Goal: Task Accomplishment & Management: Use online tool/utility

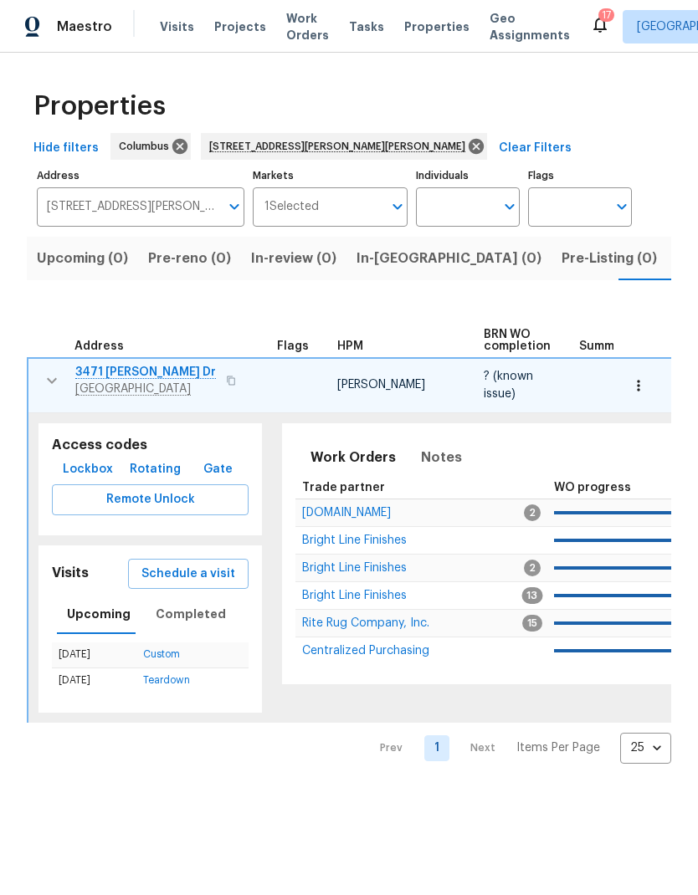
scroll to position [0, 27]
click at [468, 150] on icon at bounding box center [475, 146] width 15 height 15
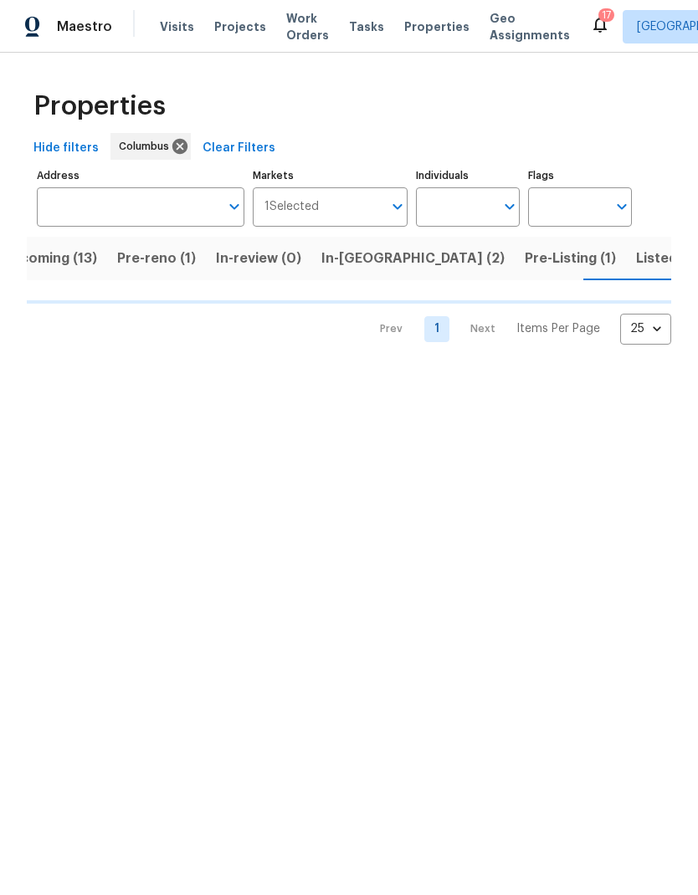
scroll to position [0, 36]
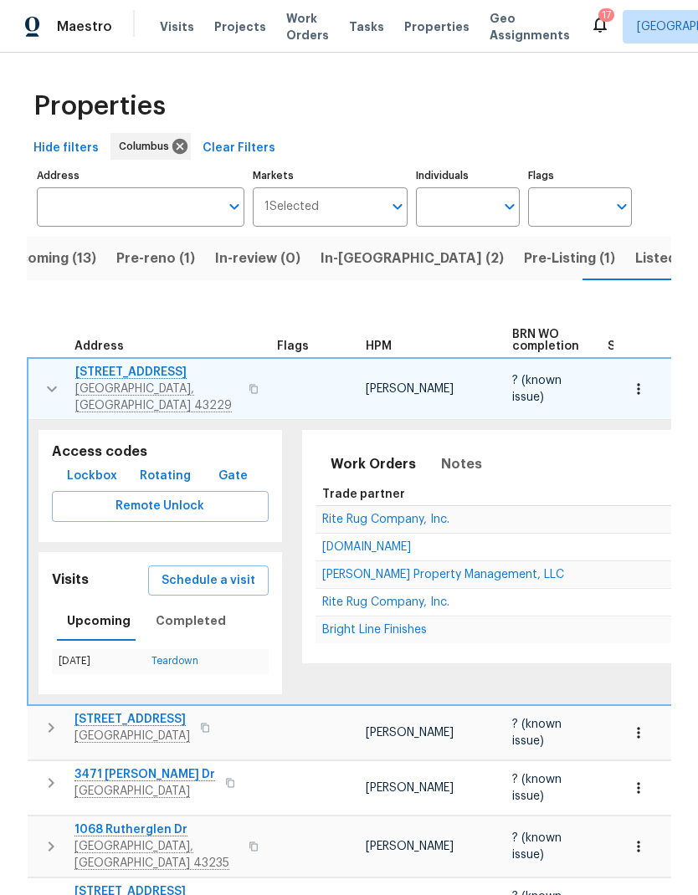
click at [177, 260] on span "Pre-reno (1)" at bounding box center [155, 258] width 79 height 23
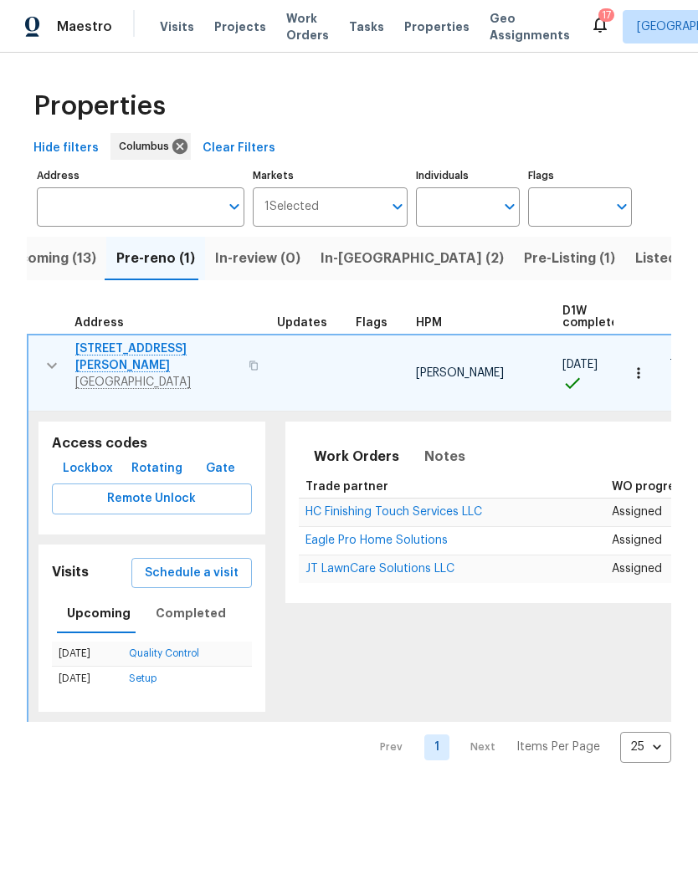
click at [202, 563] on span "Schedule a visit" at bounding box center [192, 573] width 94 height 21
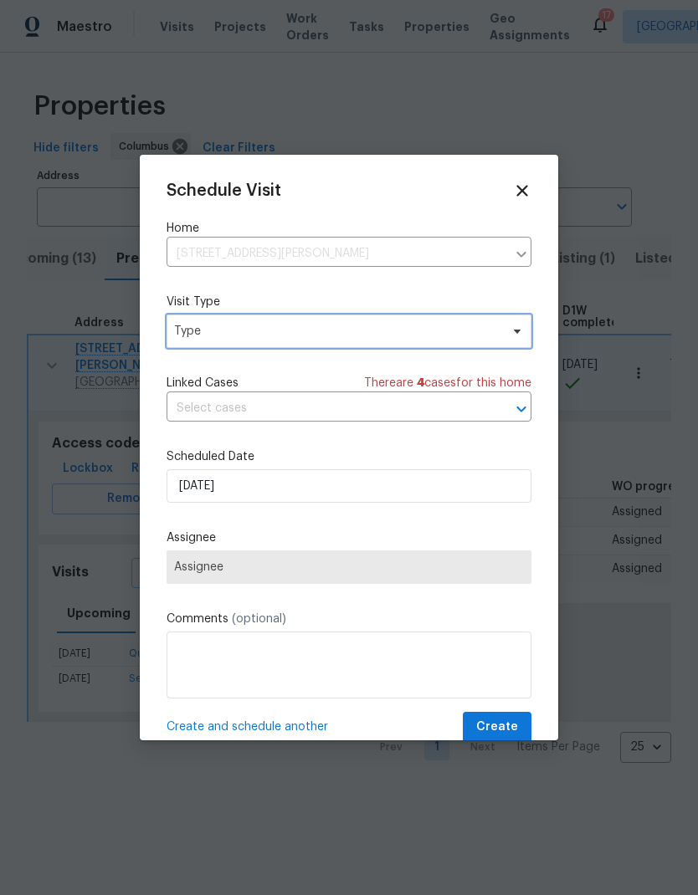
click at [461, 330] on span "Type" at bounding box center [336, 331] width 325 height 17
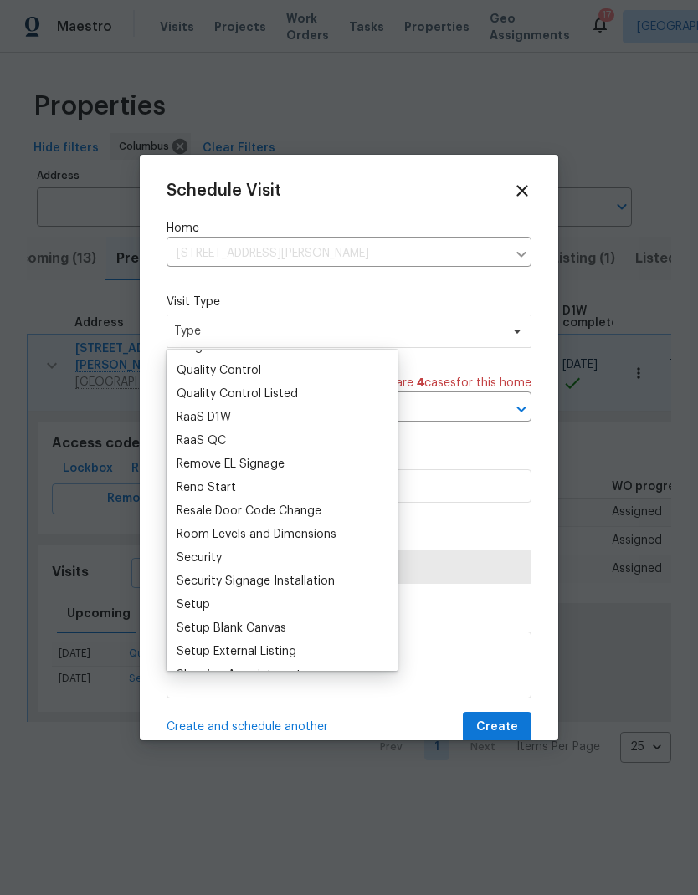
scroll to position [1157, 0]
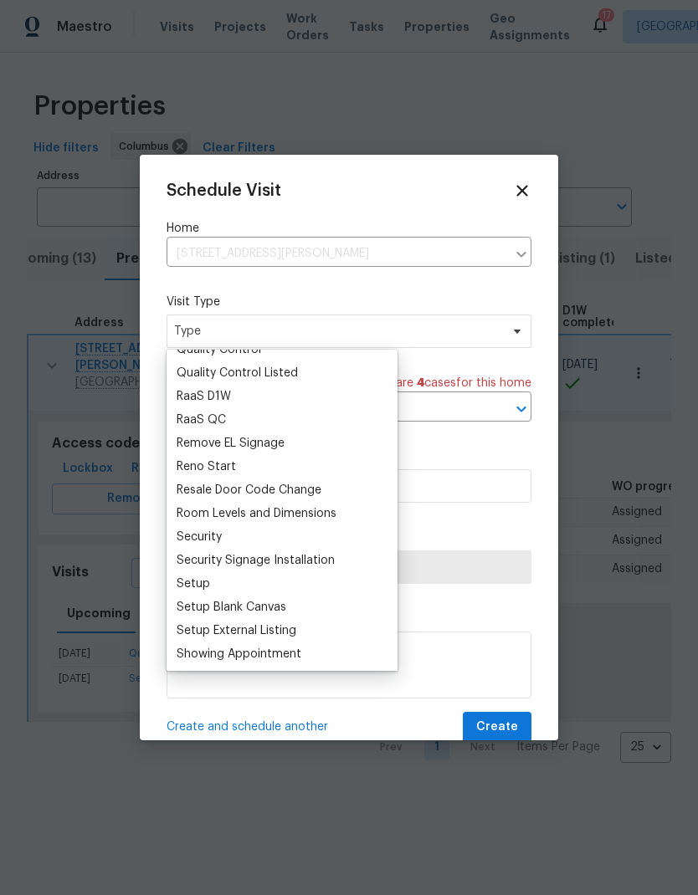
click at [222, 472] on div "Reno Start" at bounding box center [206, 466] width 59 height 17
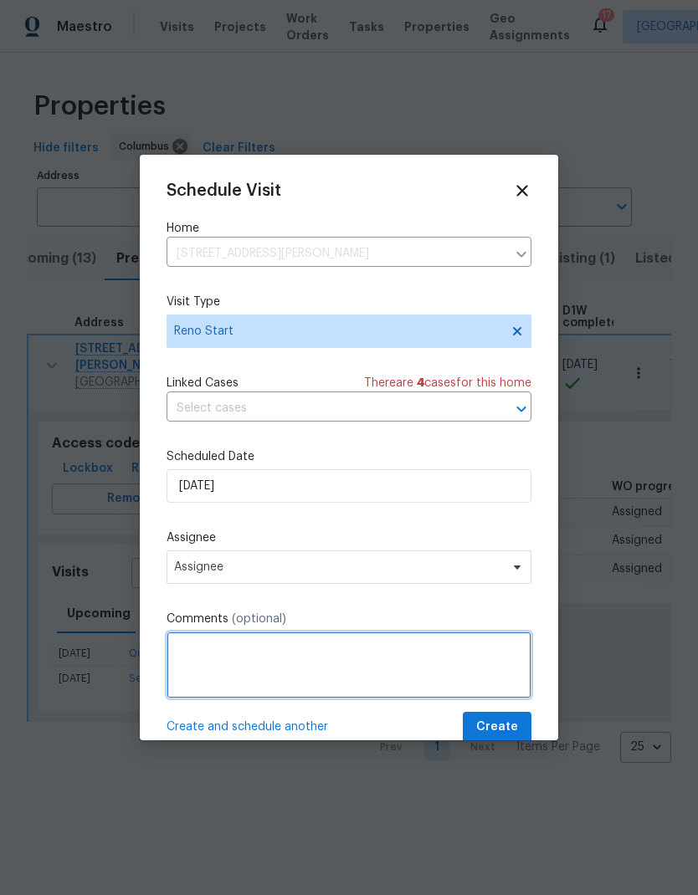
click at [381, 669] on textarea at bounding box center [348, 665] width 365 height 67
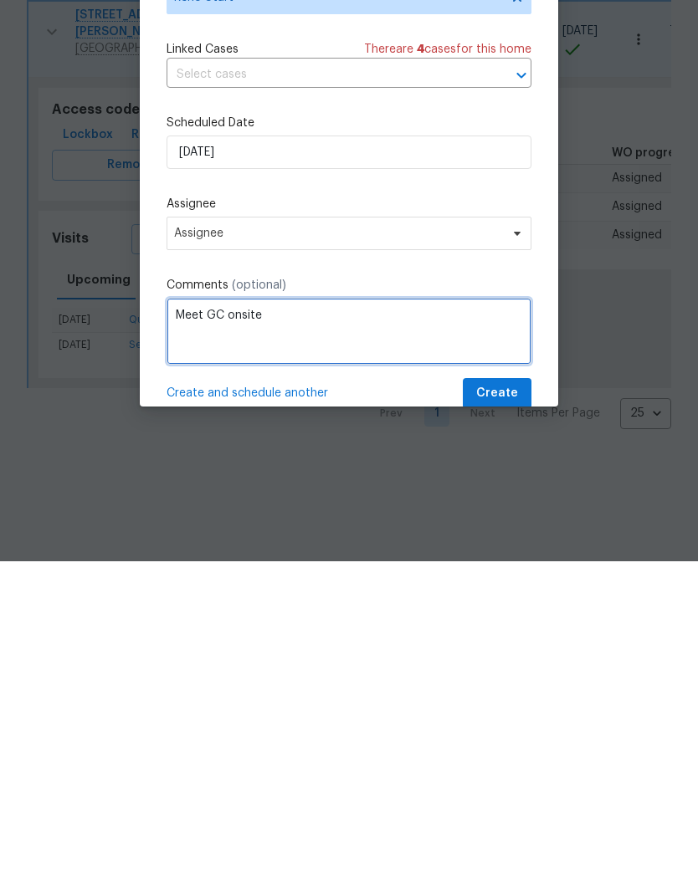
type textarea "Meet GC onsite"
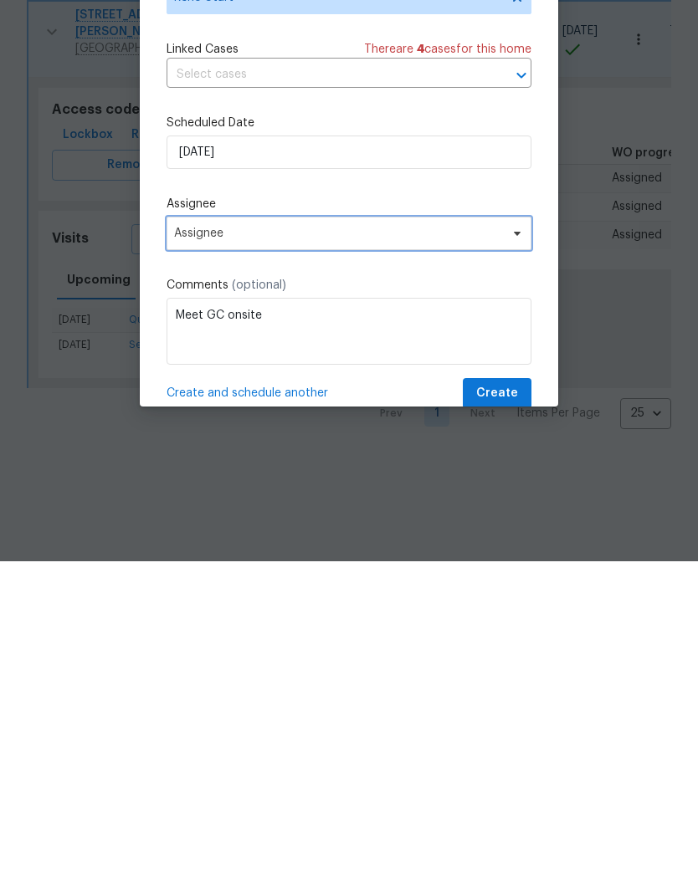
click at [381, 550] on span "Assignee" at bounding box center [348, 566] width 365 height 33
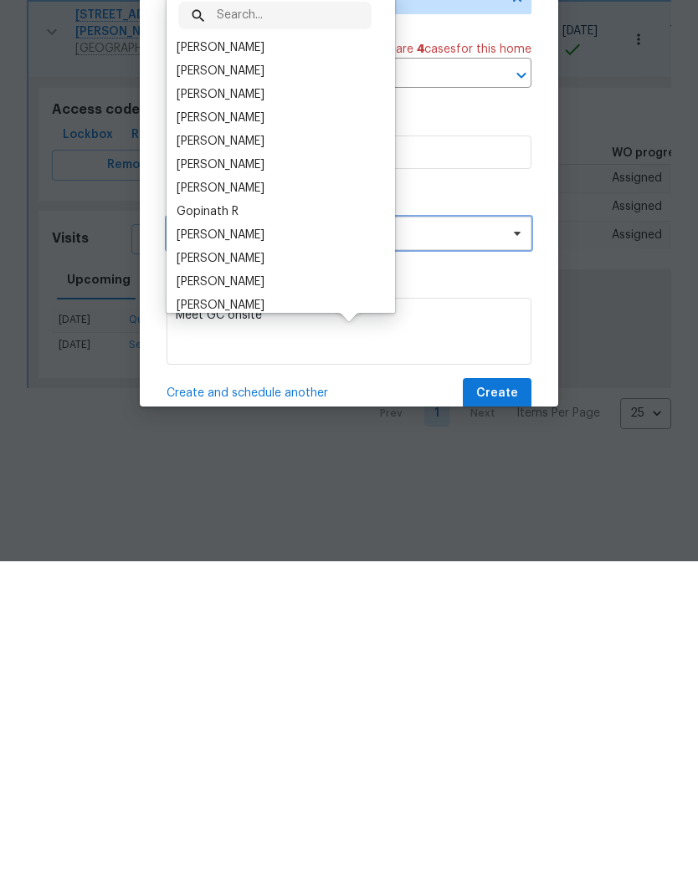
click at [380, 550] on span "Assignee" at bounding box center [348, 566] width 365 height 33
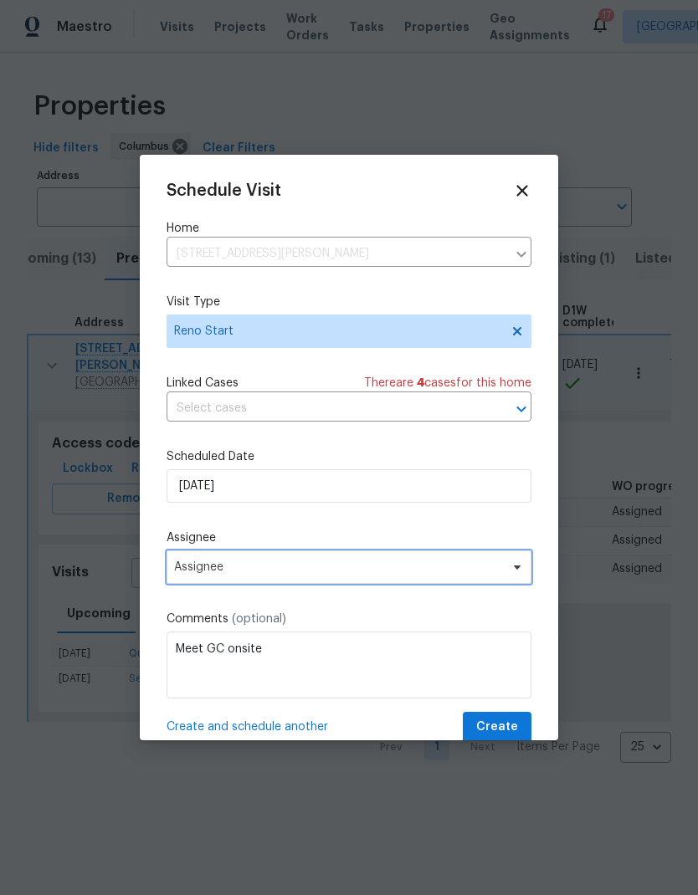
click at [355, 564] on span "Assignee" at bounding box center [348, 566] width 365 height 33
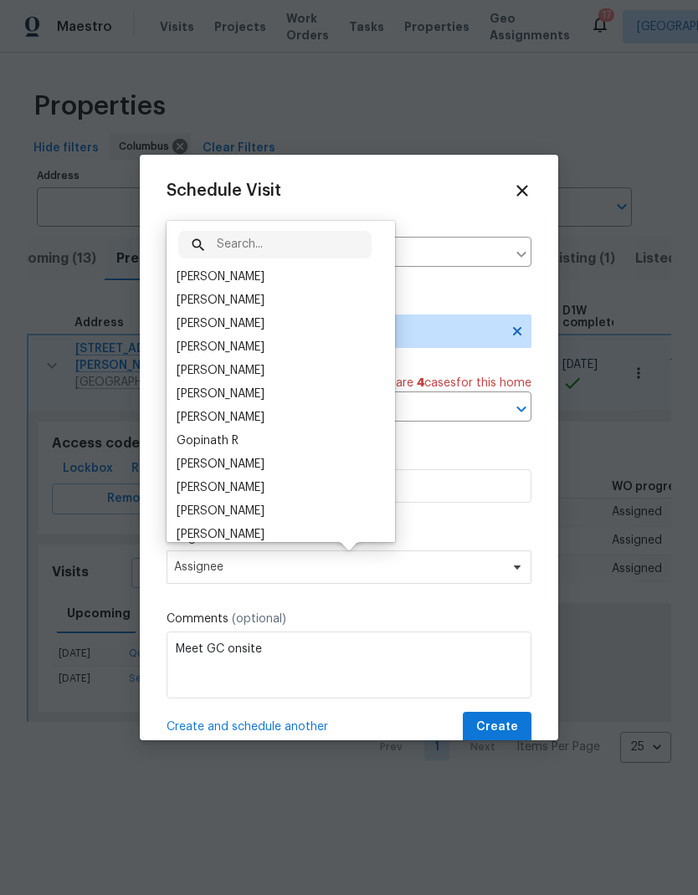
click at [245, 345] on div "[PERSON_NAME]" at bounding box center [221, 347] width 88 height 17
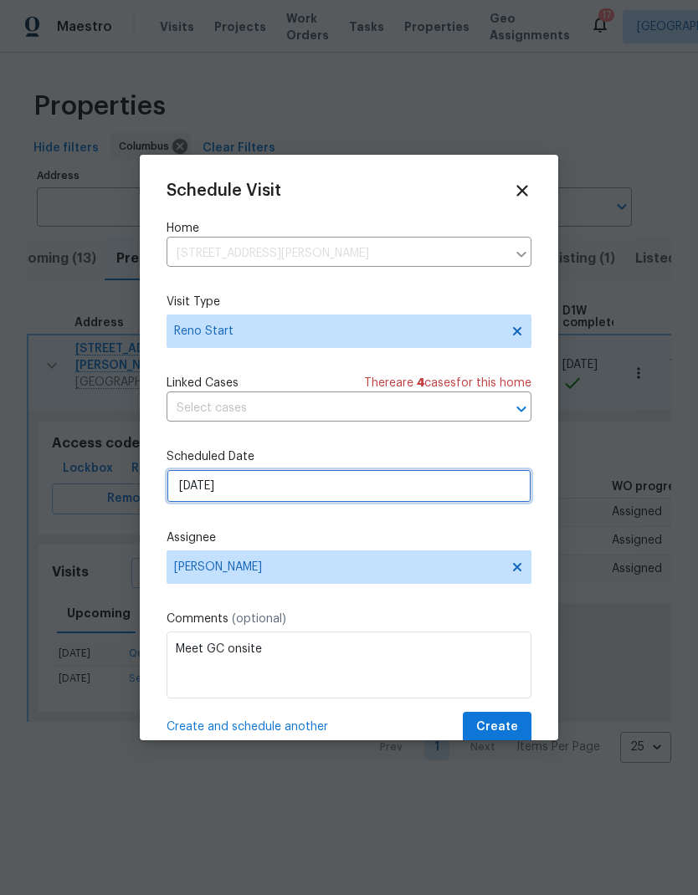
click at [366, 501] on input "[DATE]" at bounding box center [348, 485] width 365 height 33
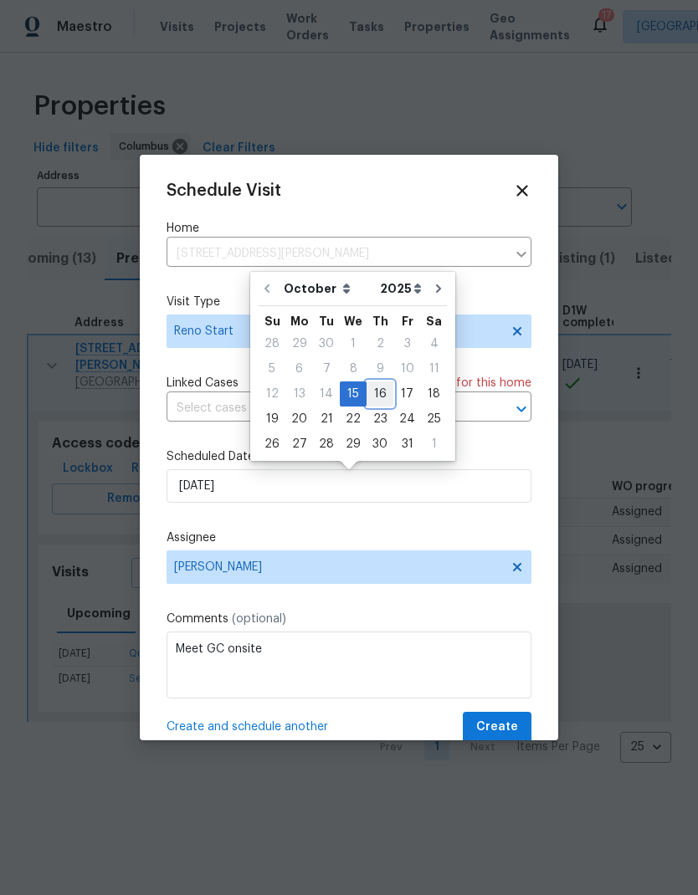
click at [376, 398] on div "16" at bounding box center [379, 393] width 27 height 23
type input "[DATE]"
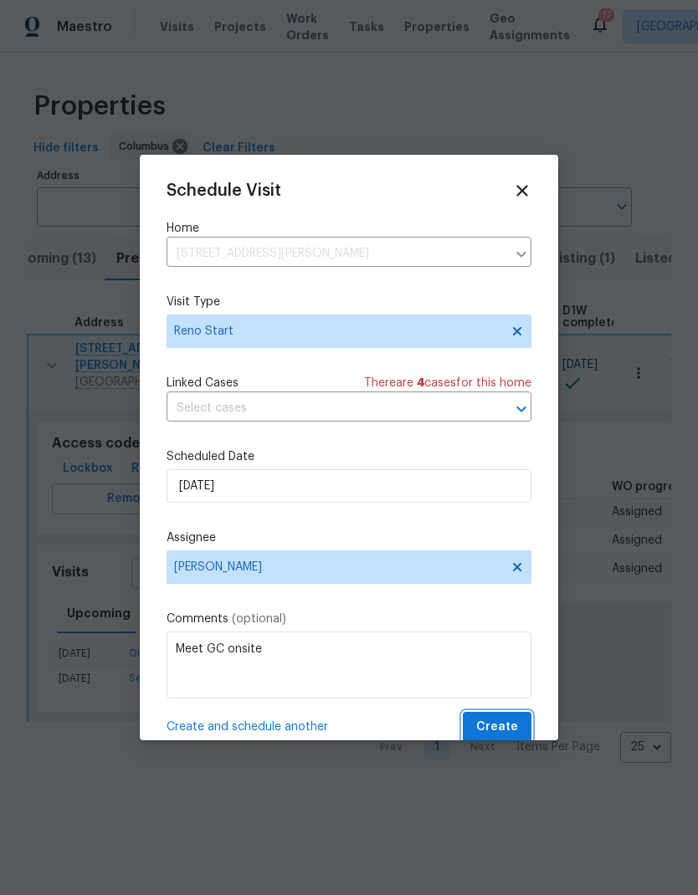
click at [513, 728] on span "Create" at bounding box center [497, 727] width 42 height 21
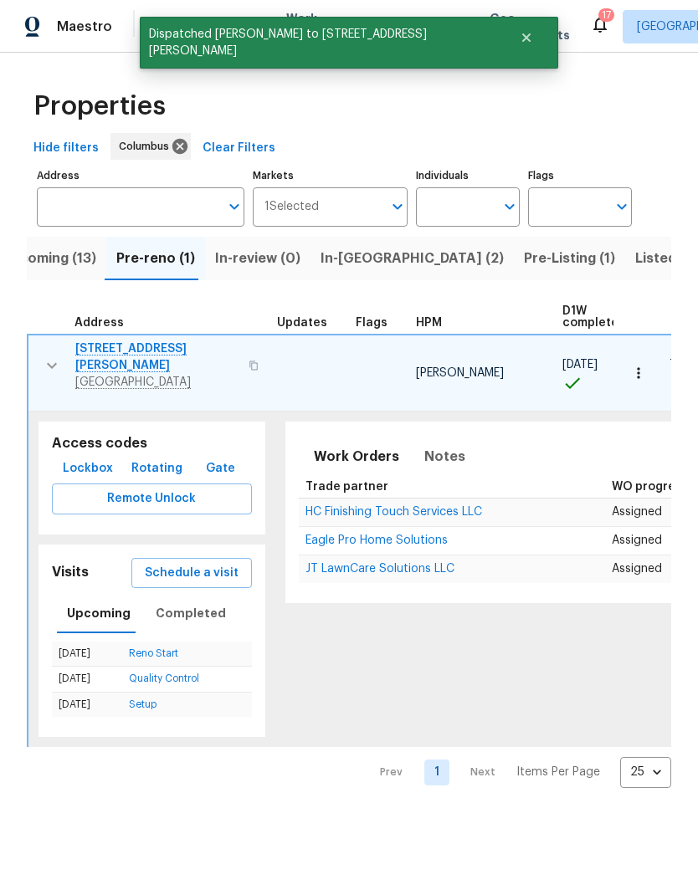
click at [46, 366] on icon "button" at bounding box center [52, 366] width 20 height 20
